Goal: Find specific page/section: Find specific page/section

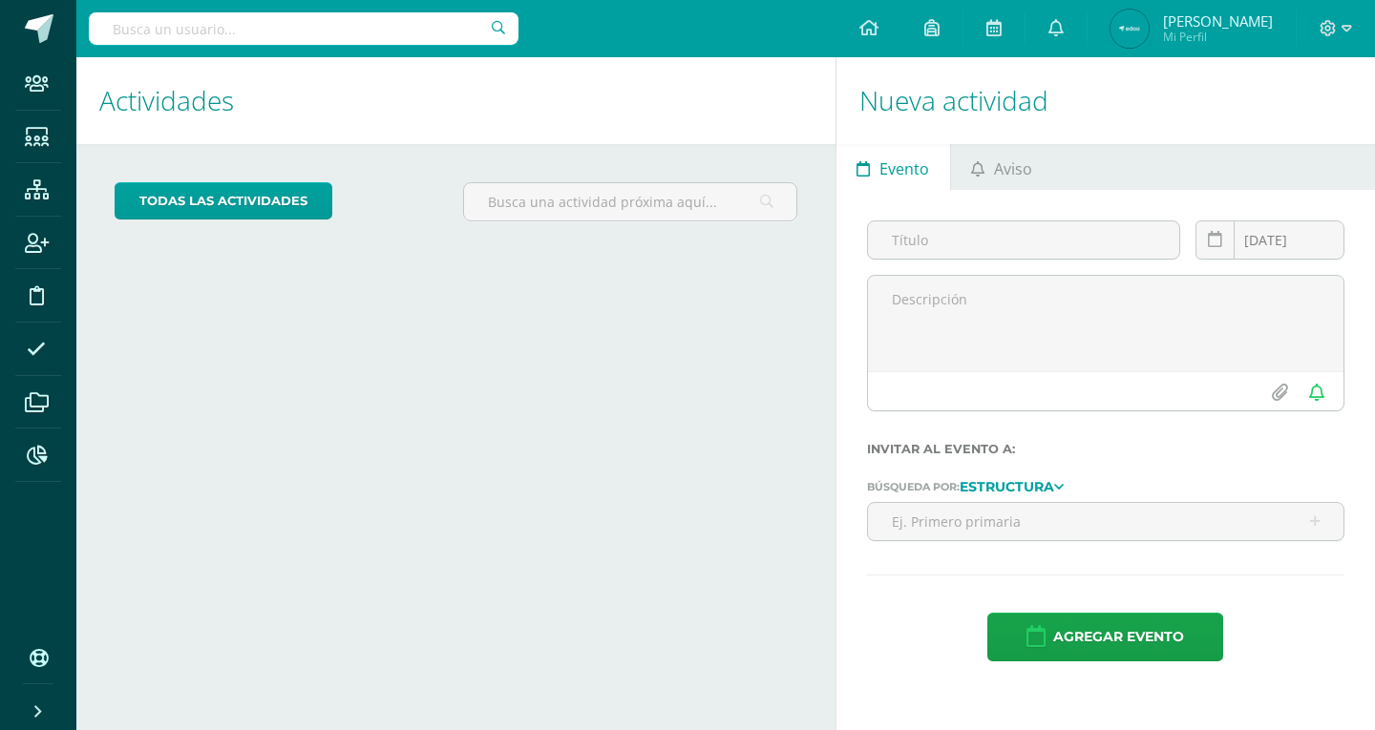
click at [369, 25] on input "text" at bounding box center [304, 28] width 430 height 32
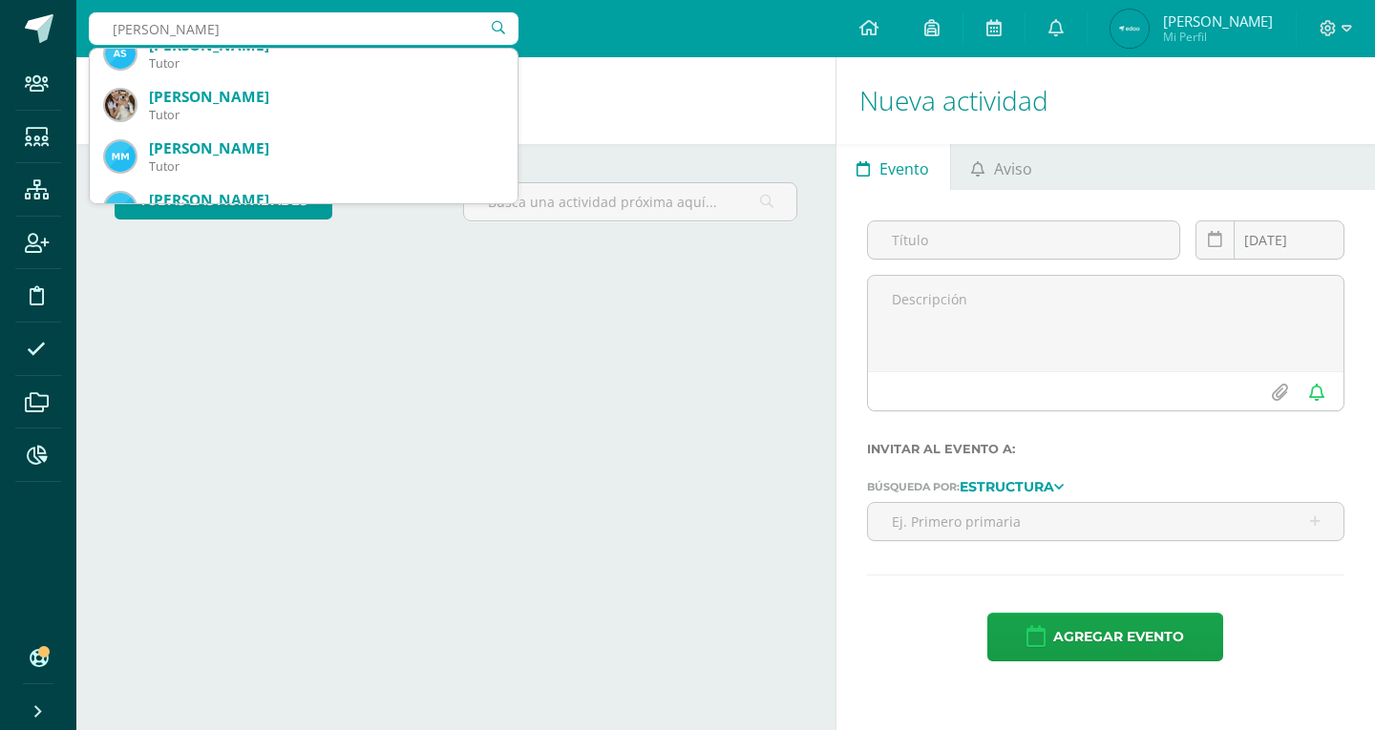
scroll to position [1145, 0]
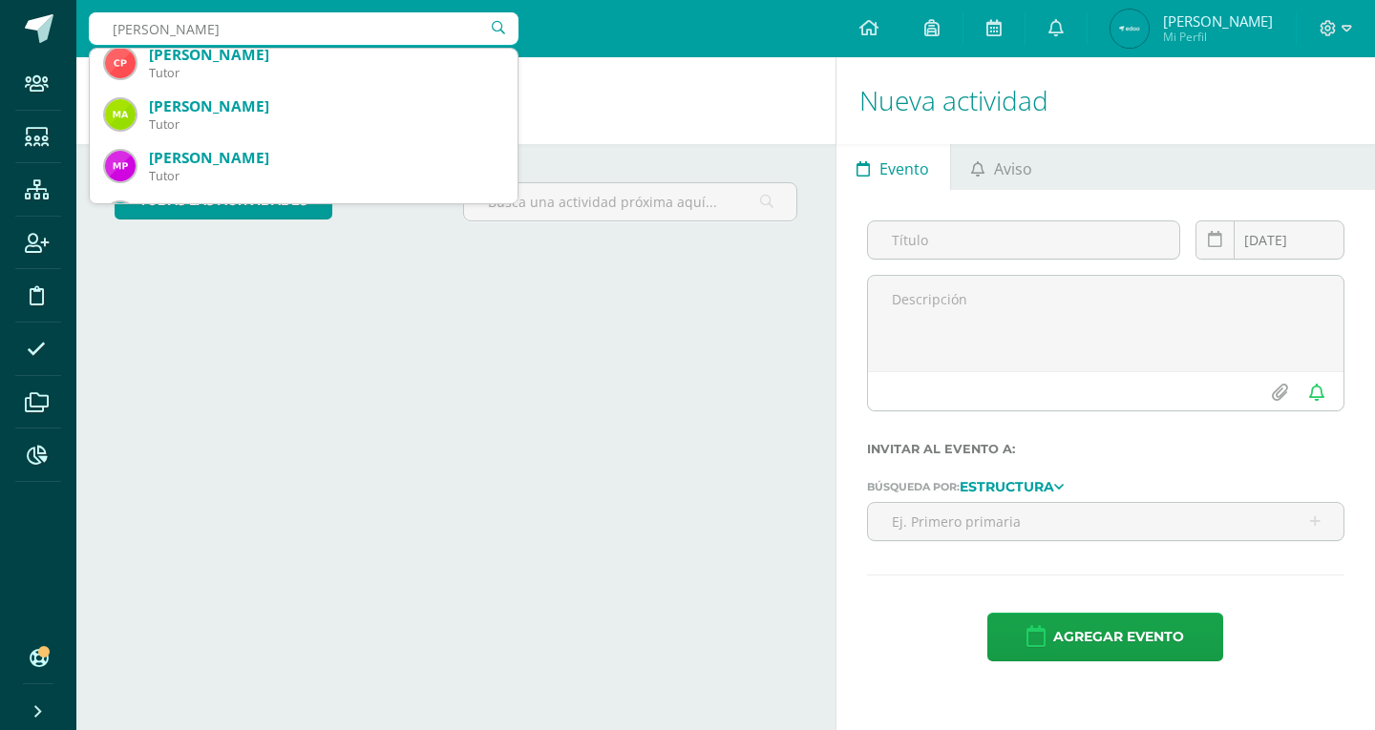
type input "guarin"
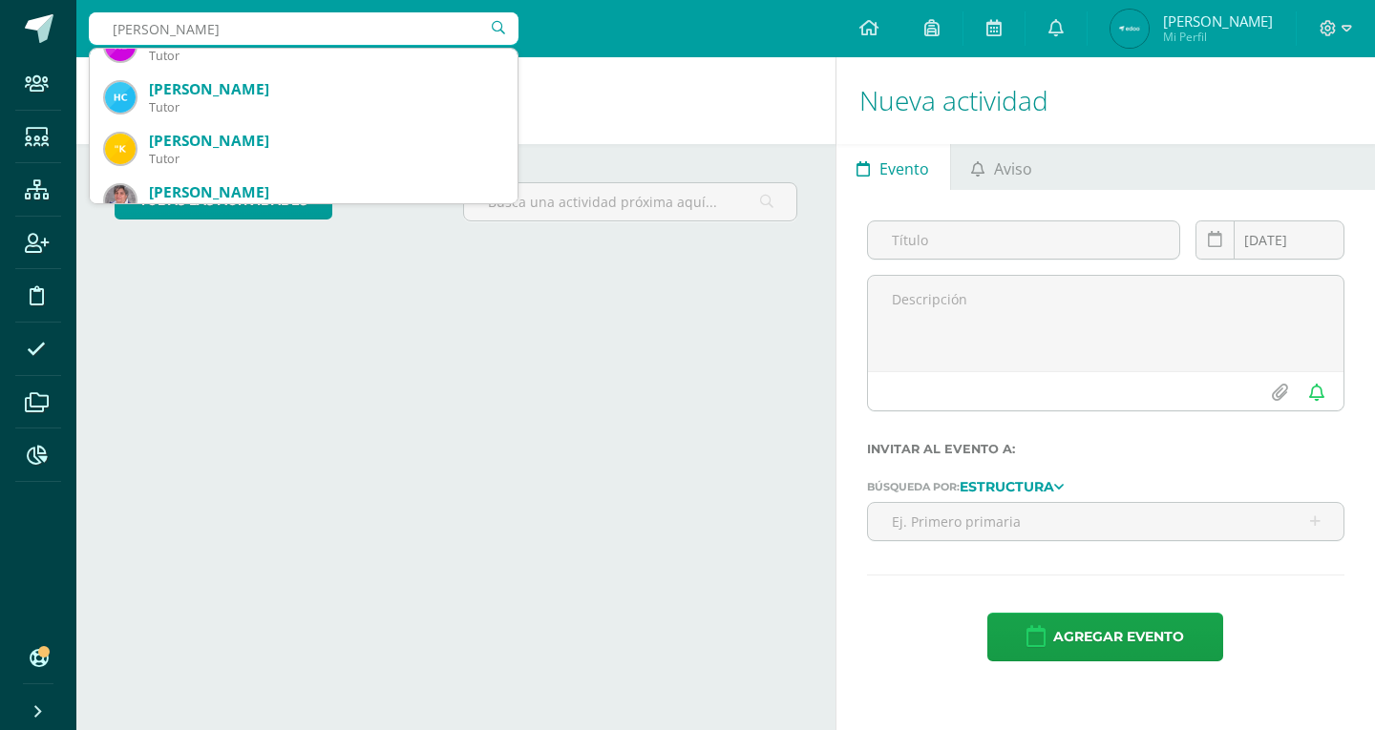
scroll to position [0, 0]
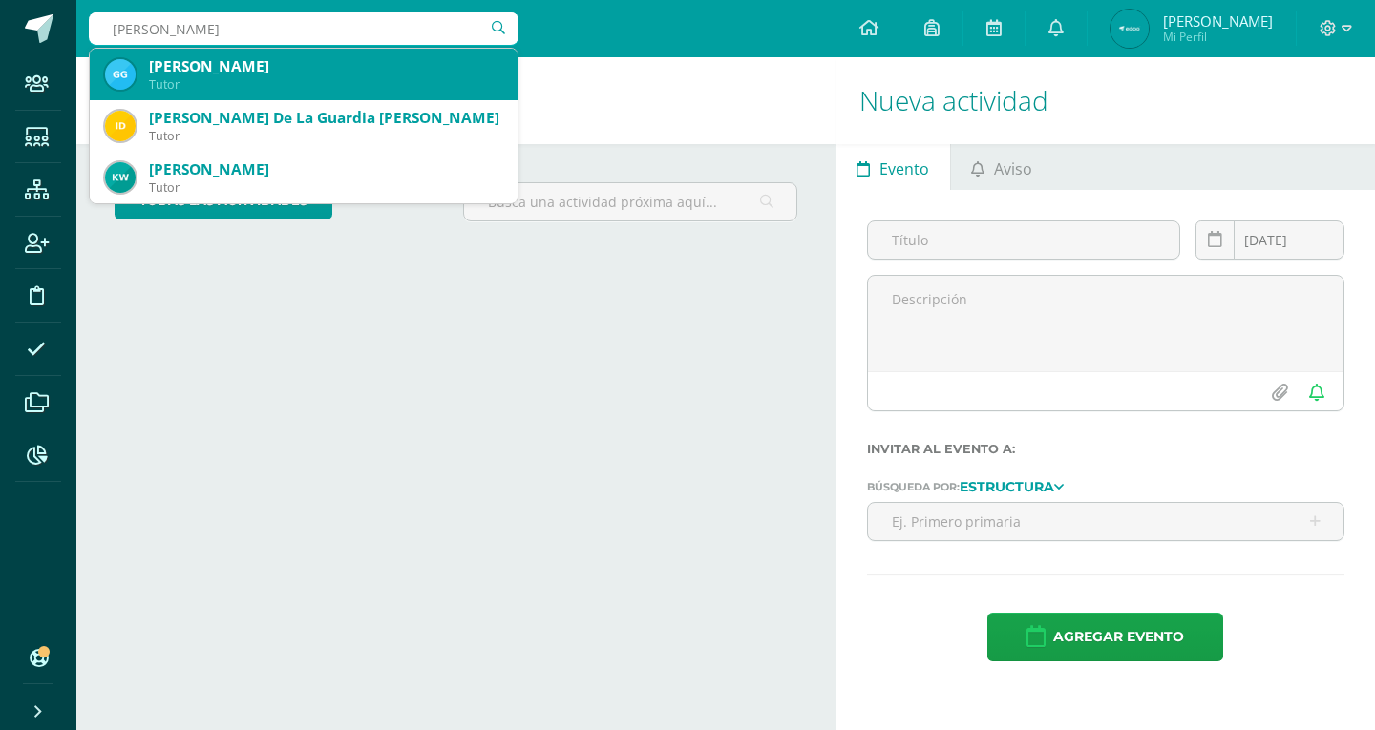
click at [320, 77] on div "Tutor" at bounding box center [325, 84] width 353 height 16
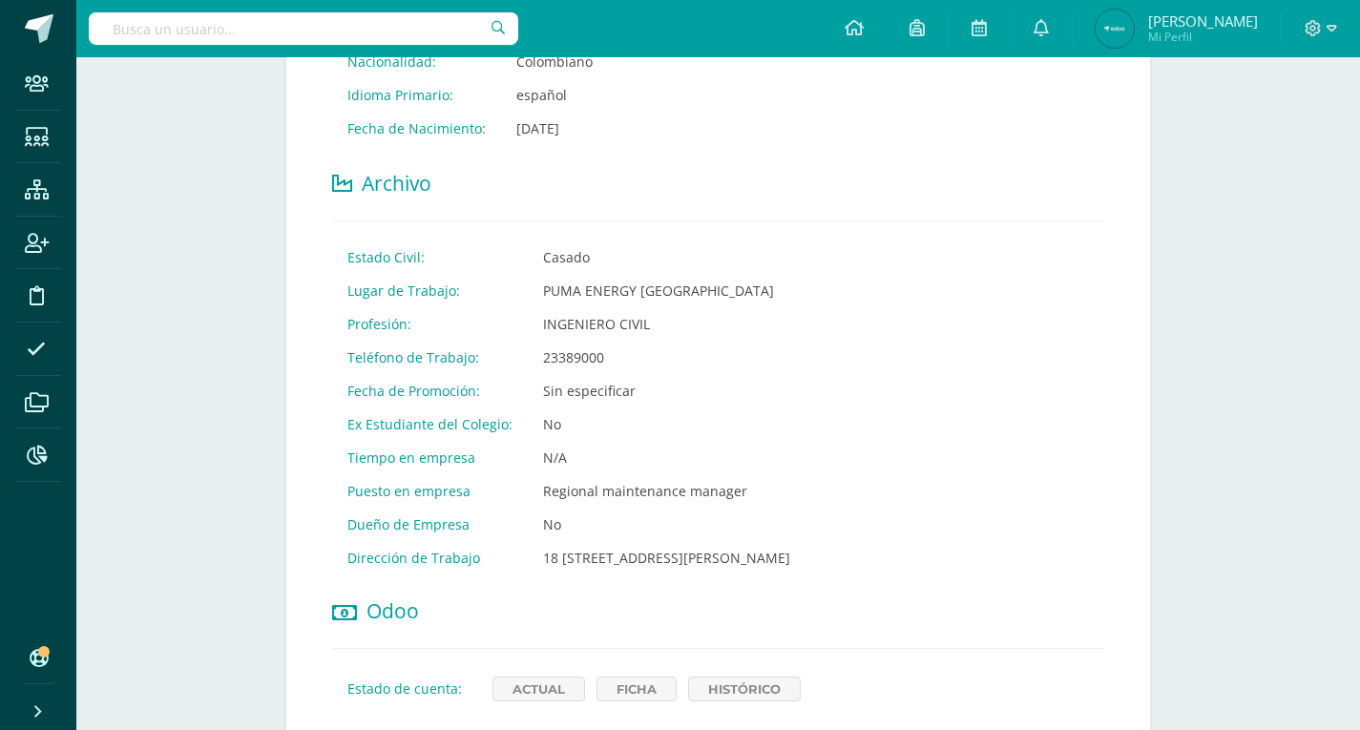
scroll to position [764, 0]
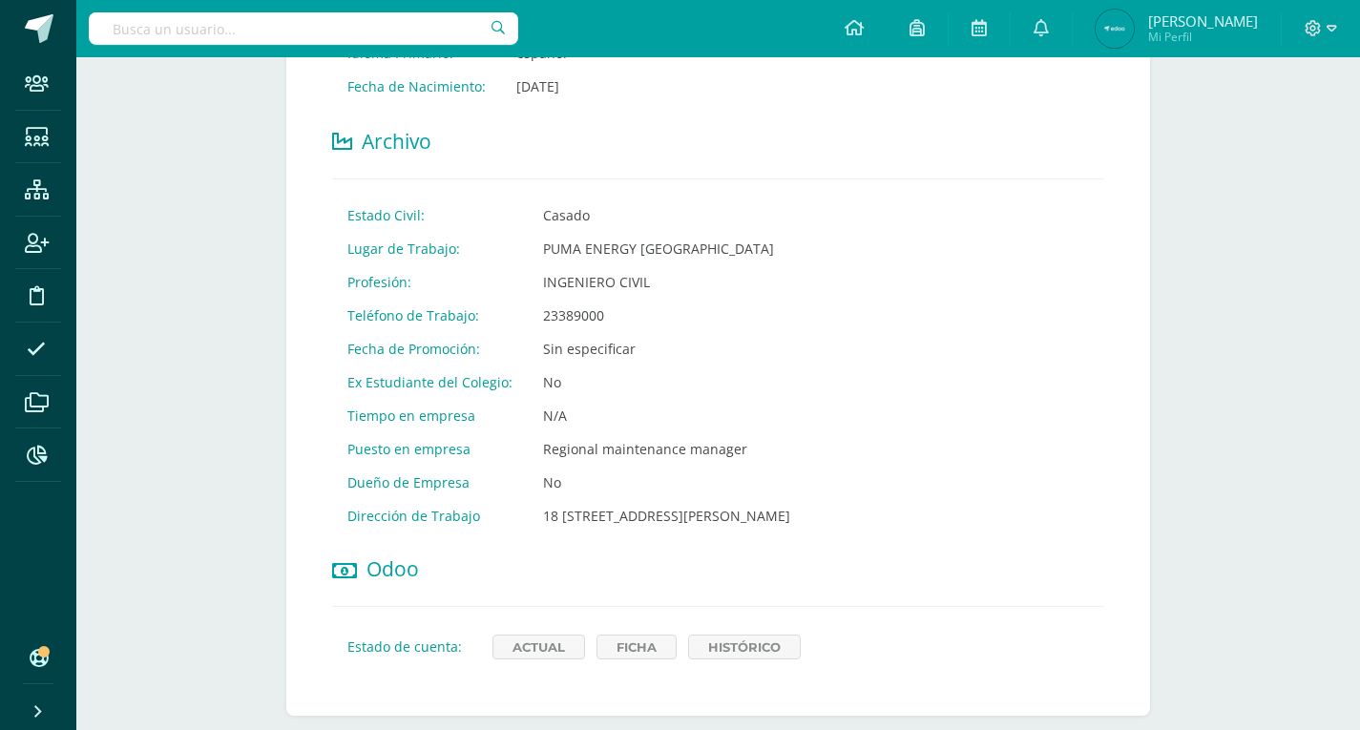
click at [367, 42] on input "text" at bounding box center [304, 28] width 430 height 32
type input "[PERSON_NAME]"
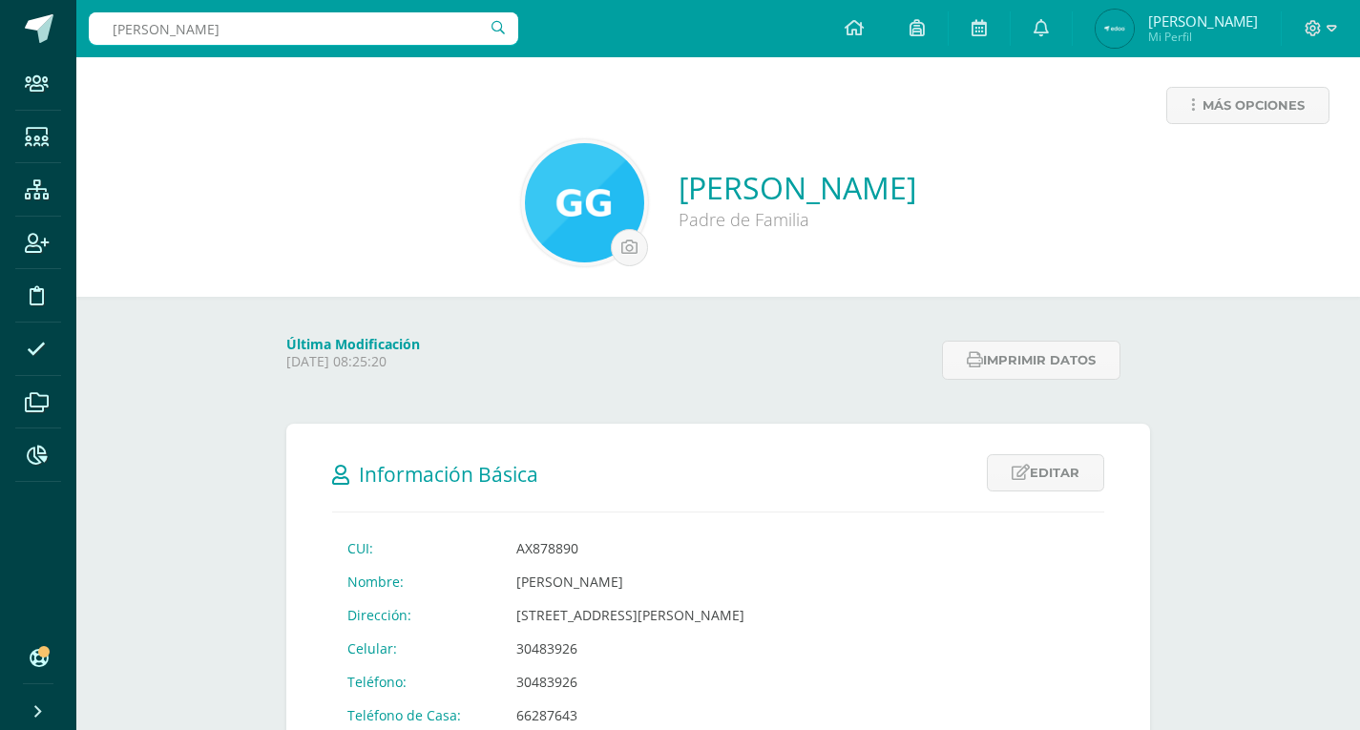
scroll to position [0, 0]
click at [49, 140] on span at bounding box center [36, 136] width 43 height 43
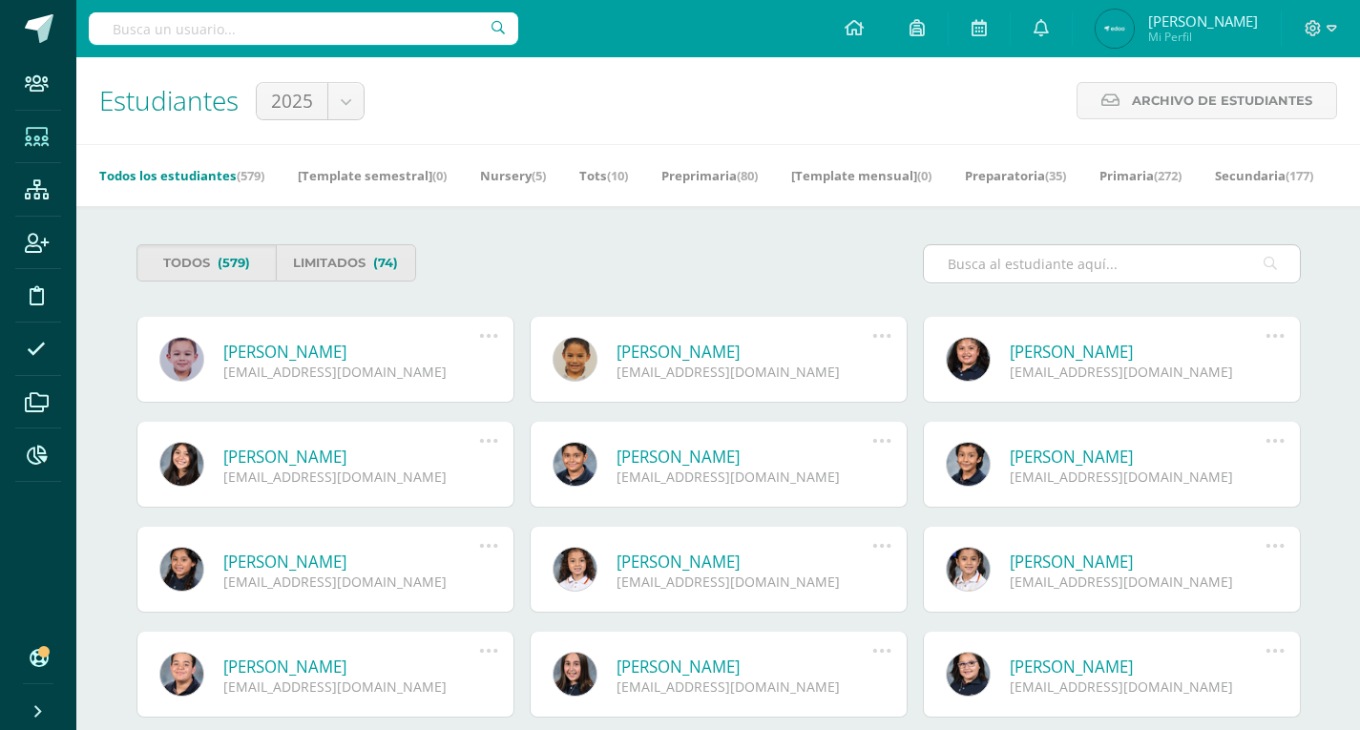
click at [981, 266] on input "text" at bounding box center [1112, 263] width 376 height 37
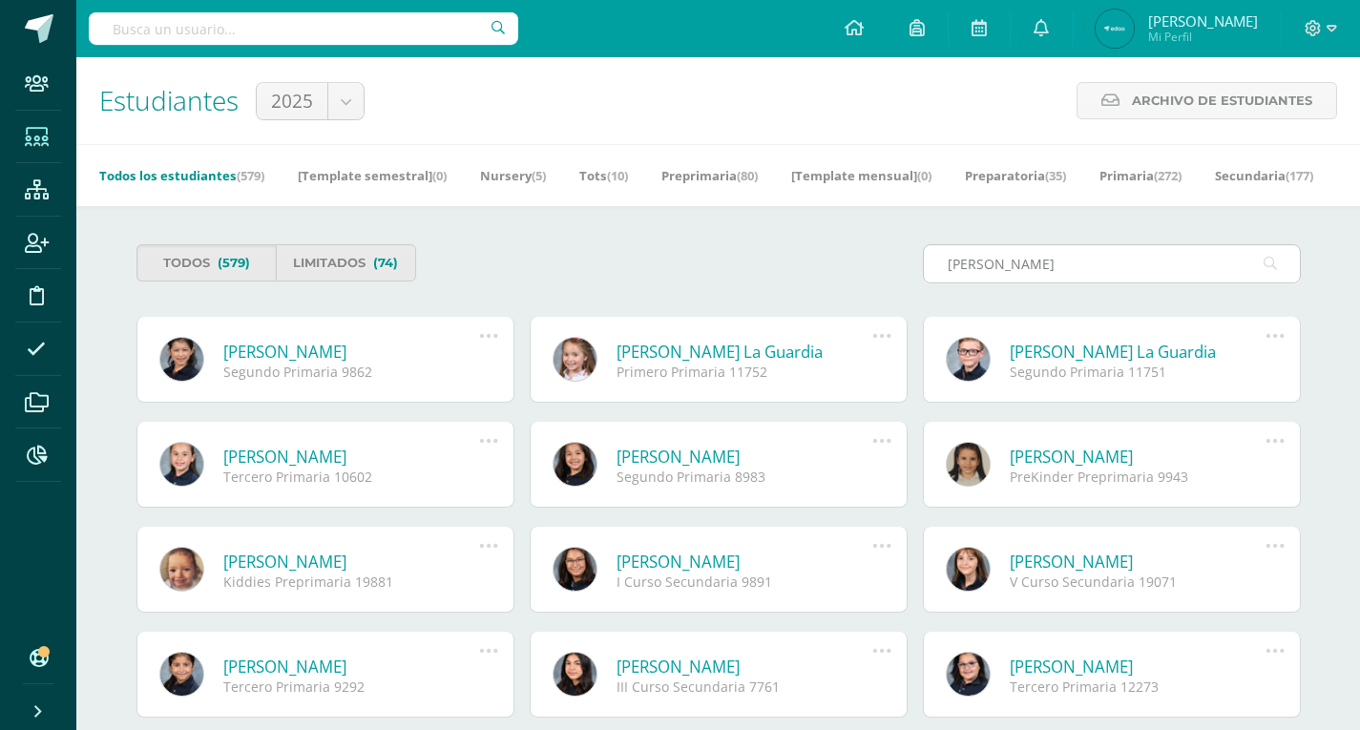
type input "Guarin"
